Goal: Information Seeking & Learning: Check status

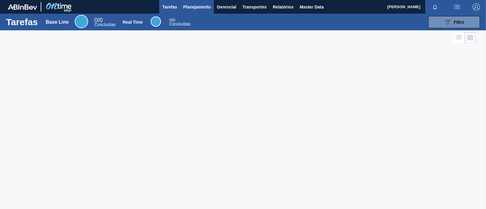
click at [200, 10] on button "Planejamento" at bounding box center [197, 7] width 34 height 14
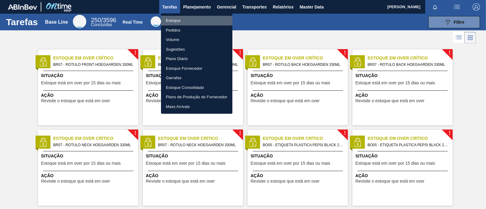
click at [184, 23] on li "Estoque" at bounding box center [196, 21] width 71 height 10
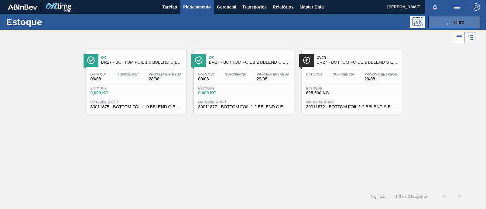
click at [447, 17] on button "089F7B8B-B2A5-4AFE-B5C0-19BA573D28AC Filtro" at bounding box center [454, 22] width 52 height 12
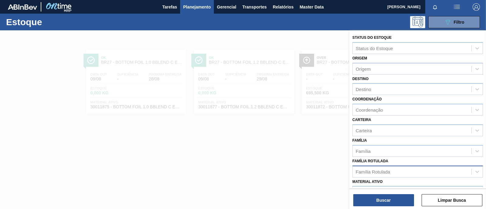
scroll to position [38, 0]
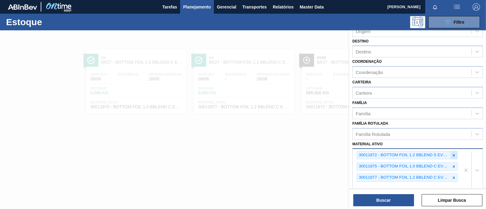
click at [452, 154] on icon at bounding box center [454, 155] width 4 height 4
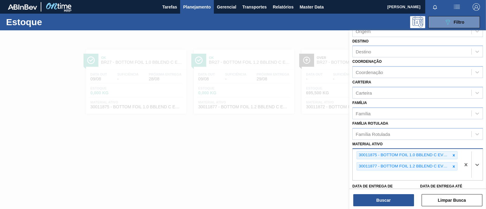
scroll to position [38, 0]
click at [452, 154] on icon at bounding box center [454, 155] width 4 height 4
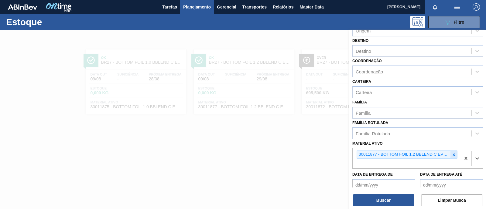
click at [453, 154] on icon at bounding box center [454, 155] width 4 height 4
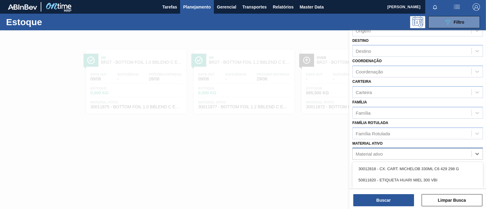
click at [396, 153] on div "Material ativo" at bounding box center [412, 154] width 119 height 9
paste ativo "30029163"
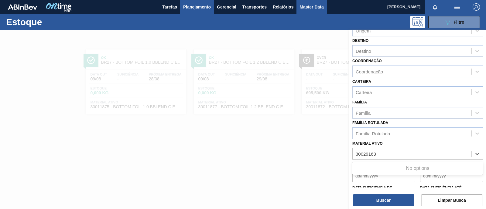
type ativo "30029163"
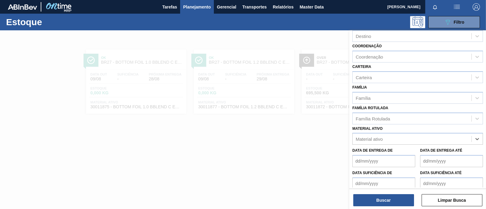
scroll to position [41, 0]
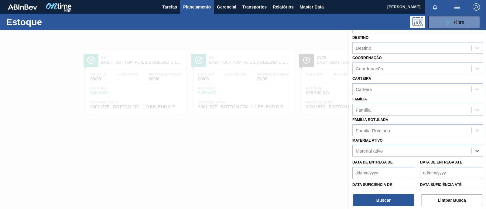
paste ativo "30006214"
type ativo "30006214"
